Goal: Task Accomplishment & Management: Manage account settings

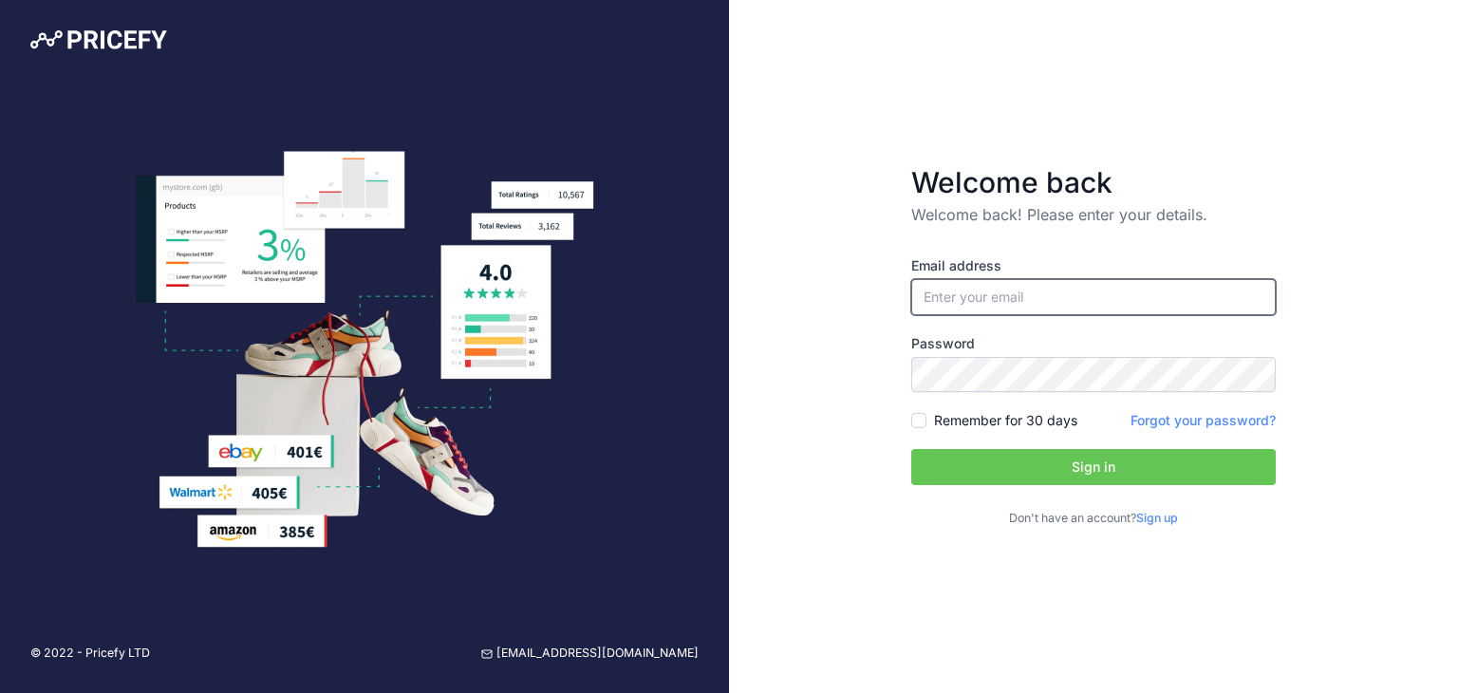
click at [1066, 304] on input "email" at bounding box center [1094, 297] width 365 height 36
type input "[EMAIL_ADDRESS][DOMAIN_NAME]"
click at [1039, 420] on label "Remember for 30 days" at bounding box center [1005, 420] width 143 height 19
click at [927, 420] on input "Remember for 30 days" at bounding box center [919, 420] width 15 height 15
checkbox input "true"
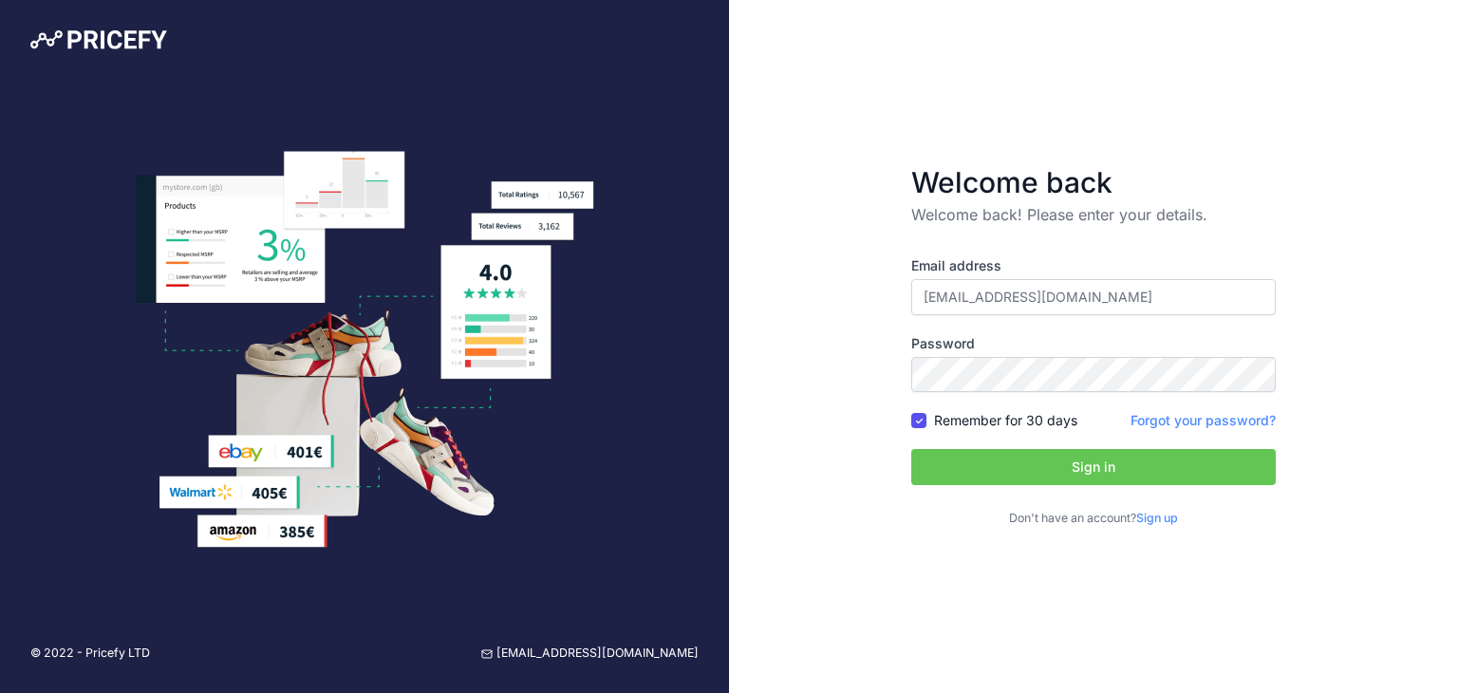
click at [1056, 481] on button "Sign in" at bounding box center [1094, 467] width 365 height 36
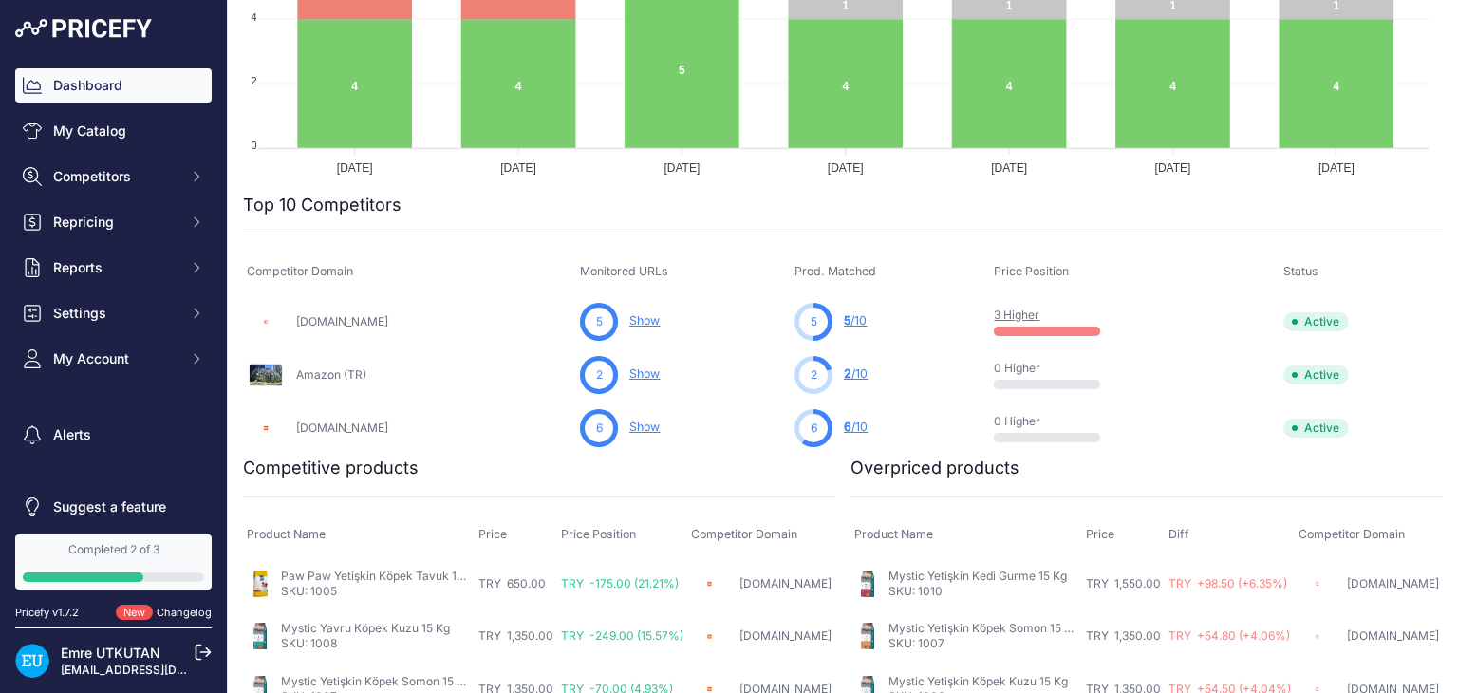
scroll to position [570, 0]
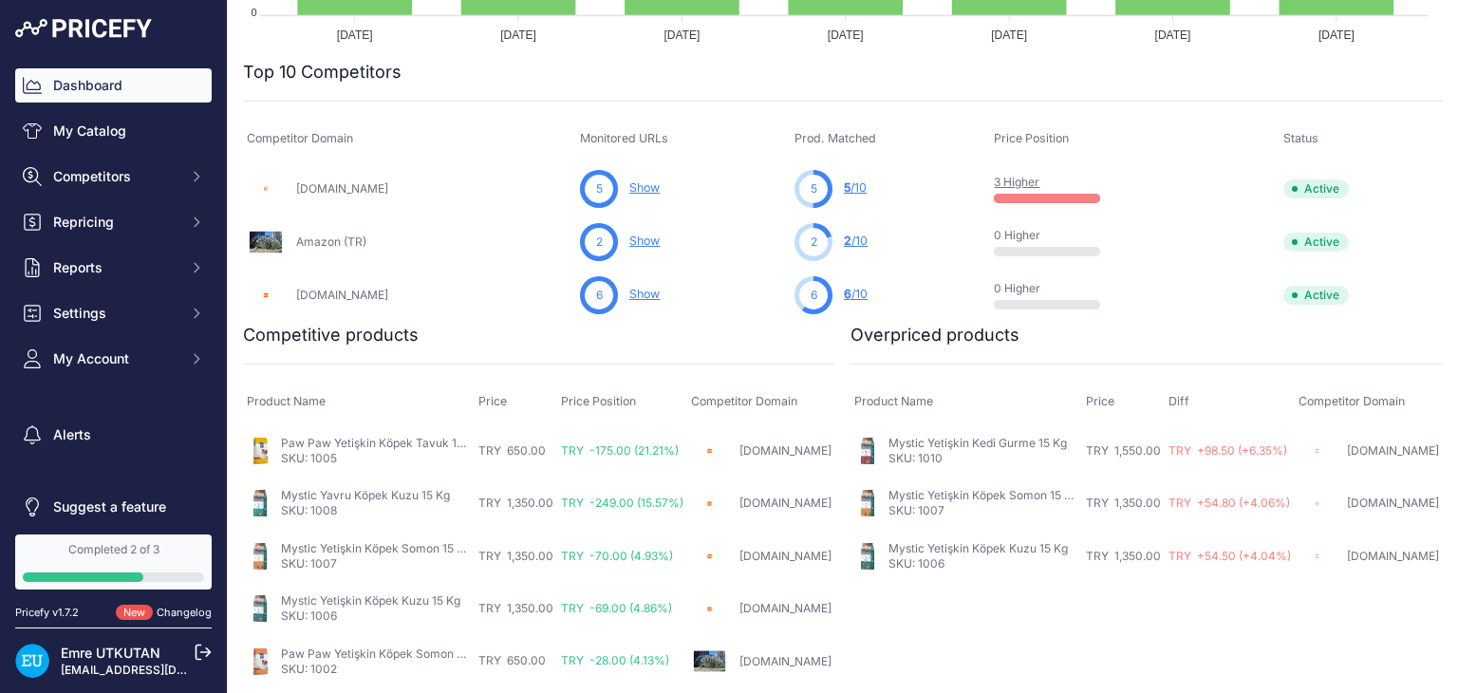
click at [389, 437] on link "Paw Paw Yetişkin Köpek Tavuk 15 Kg" at bounding box center [380, 443] width 199 height 14
click at [141, 144] on link "My Catalog" at bounding box center [113, 131] width 197 height 34
